Goal: Task Accomplishment & Management: Complete application form

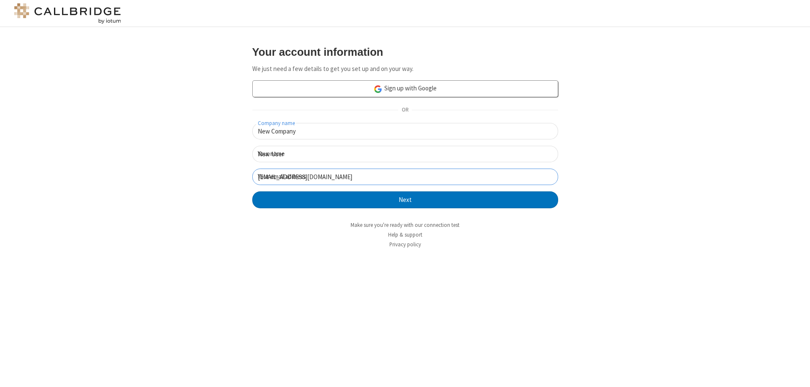
click button "Next" at bounding box center [405, 199] width 306 height 17
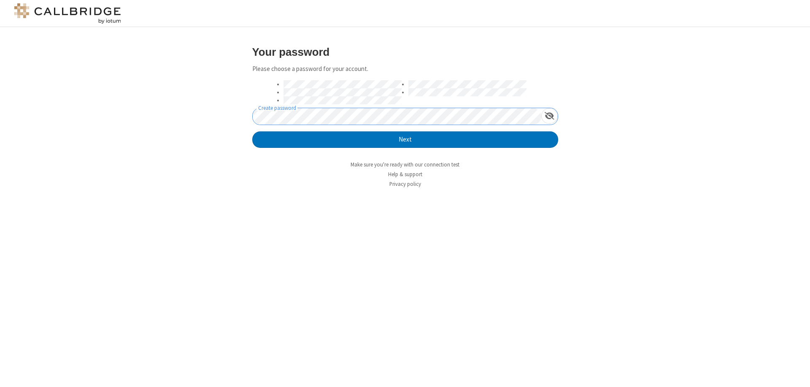
click button "Next" at bounding box center [405, 139] width 306 height 17
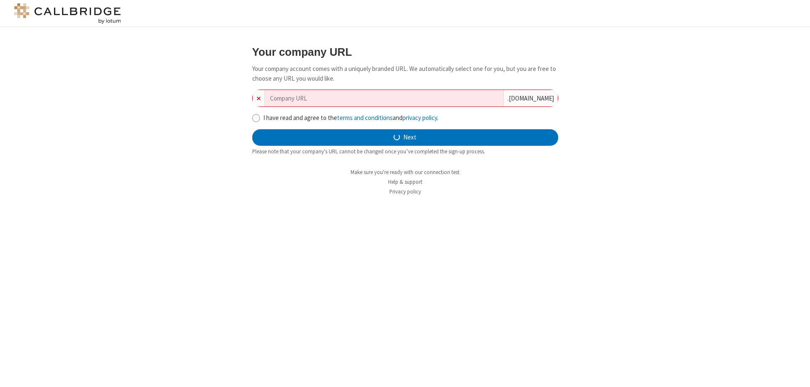
type input "new-company-system-engine-51439"
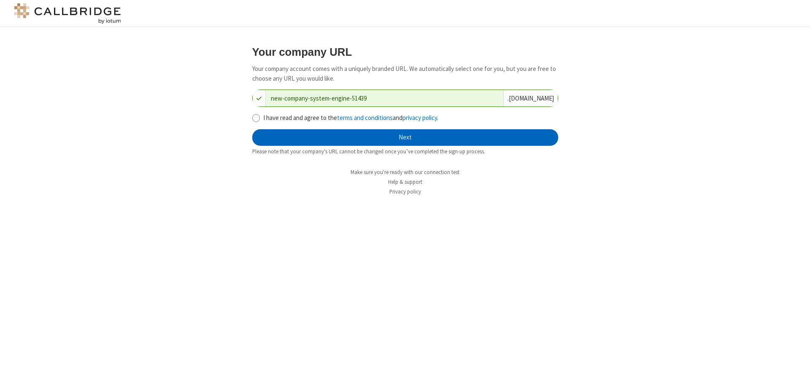
click at [405, 137] on button "Next" at bounding box center [405, 137] width 306 height 17
